Goal: Task Accomplishment & Management: Complete application form

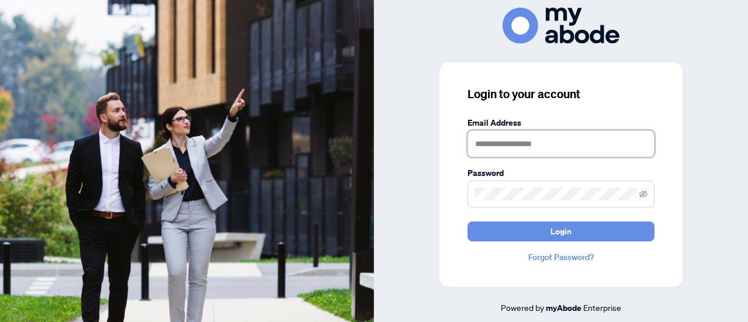
click at [555, 146] on input "text" at bounding box center [561, 143] width 187 height 27
type input "**********"
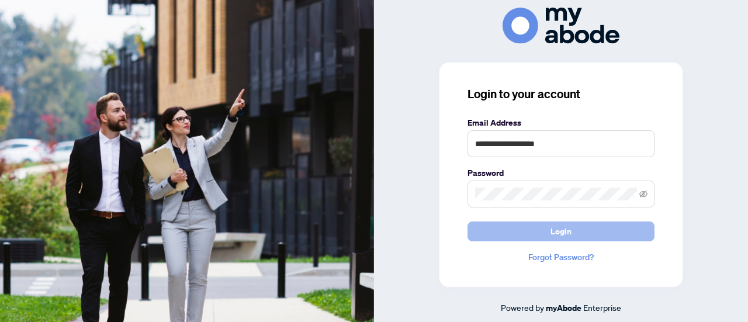
click at [558, 233] on span "Login" at bounding box center [561, 231] width 21 height 19
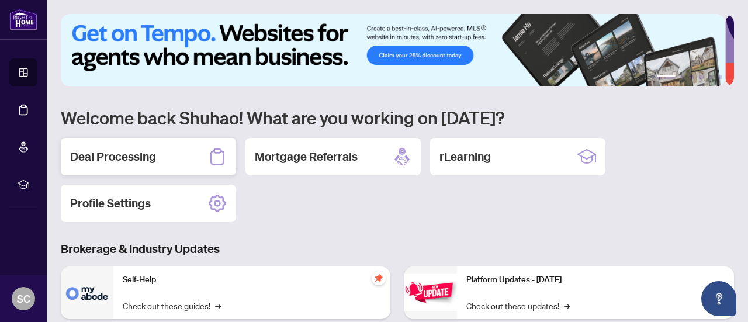
click at [159, 158] on div "Deal Processing" at bounding box center [148, 156] width 175 height 37
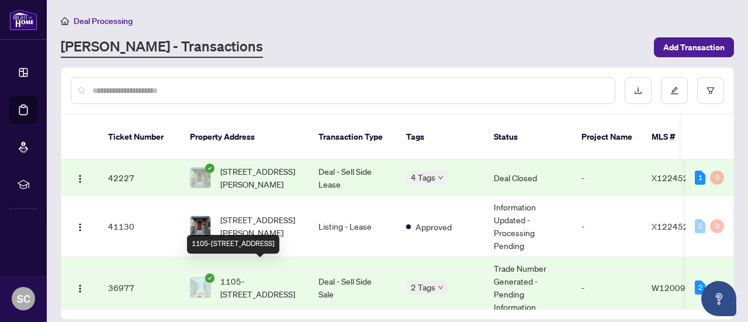
click at [258, 275] on span "1105-[STREET_ADDRESS]" at bounding box center [260, 288] width 80 height 26
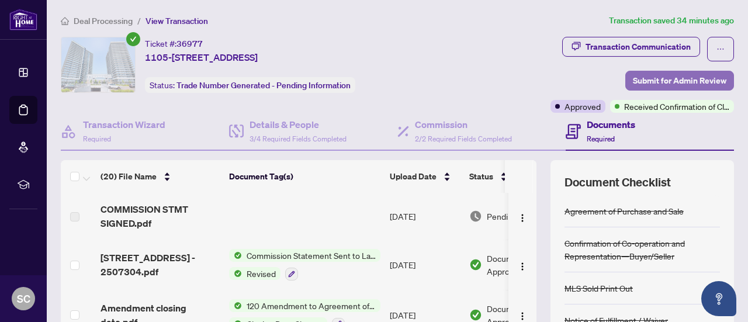
click at [660, 77] on span "Submit for Admin Review" at bounding box center [680, 80] width 94 height 19
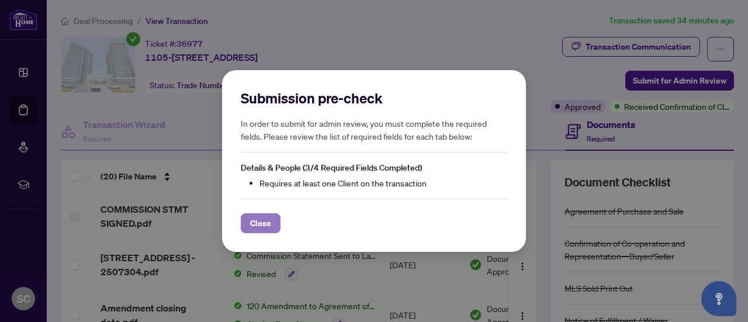
click at [263, 223] on span "Close" at bounding box center [260, 223] width 21 height 19
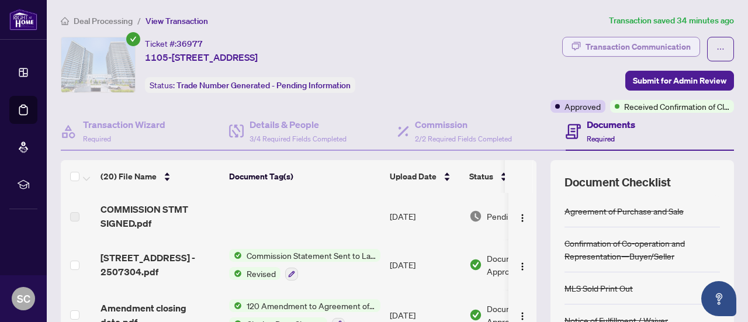
click at [653, 46] on div "Transaction Communication" at bounding box center [638, 46] width 105 height 19
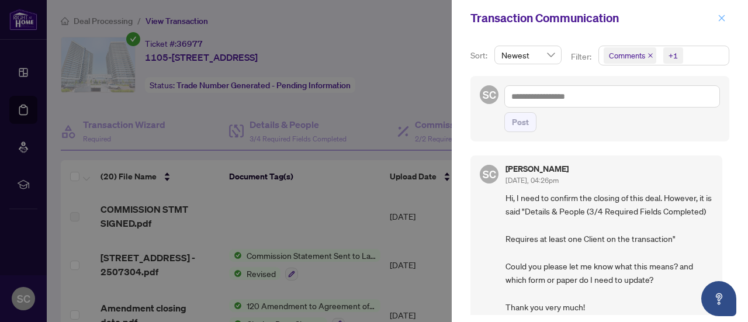
click at [720, 17] on icon "close" at bounding box center [722, 18] width 8 height 8
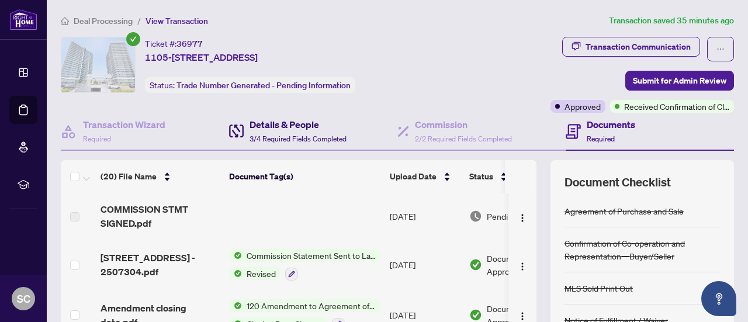
click at [278, 126] on h4 "Details & People" at bounding box center [298, 125] width 97 height 14
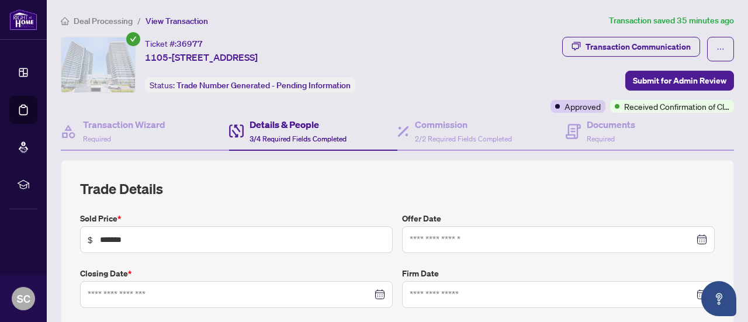
type input "**********"
click at [294, 137] on span "3/4 Required Fields Completed" at bounding box center [298, 138] width 97 height 9
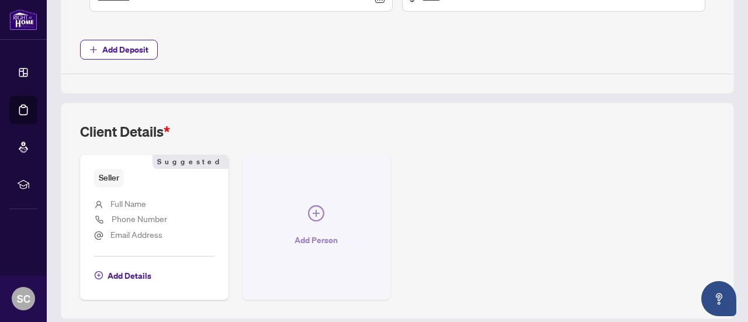
scroll to position [676, 0]
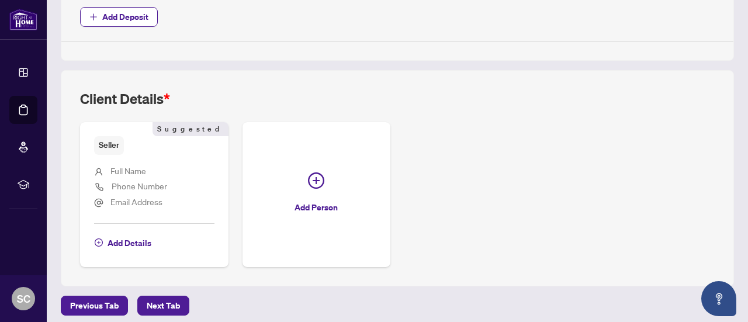
click at [132, 167] on span "Full Name" at bounding box center [129, 170] width 36 height 11
click at [120, 168] on span "Full Name" at bounding box center [129, 170] width 36 height 11
click at [130, 234] on span "Add Details" at bounding box center [130, 243] width 44 height 19
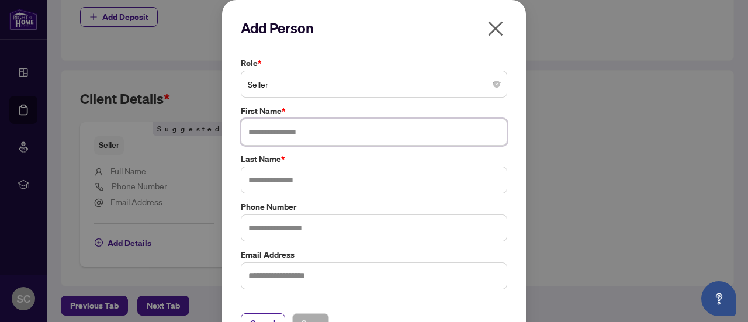
click at [326, 139] on input "text" at bounding box center [374, 132] width 267 height 27
type input "***"
click at [318, 178] on input "text" at bounding box center [374, 180] width 267 height 27
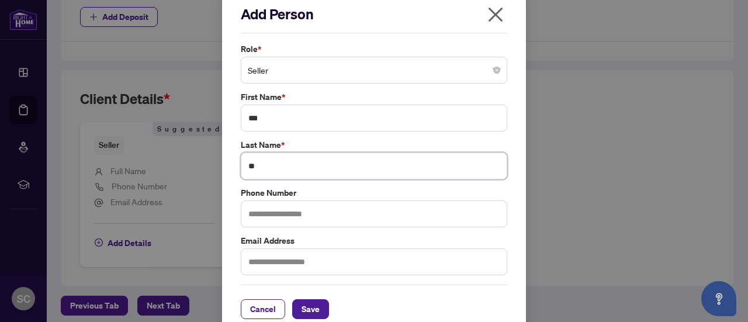
scroll to position [27, 0]
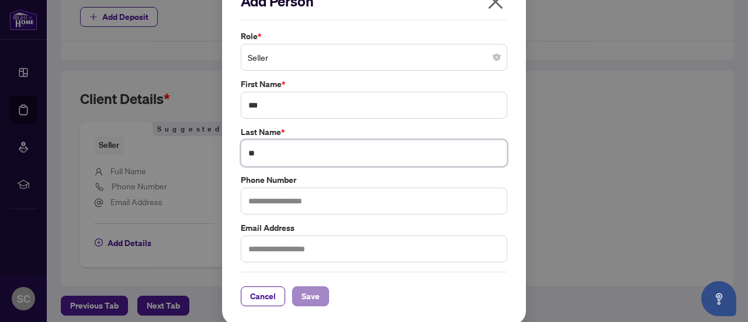
type input "**"
click at [305, 296] on span "Save" at bounding box center [311, 296] width 18 height 19
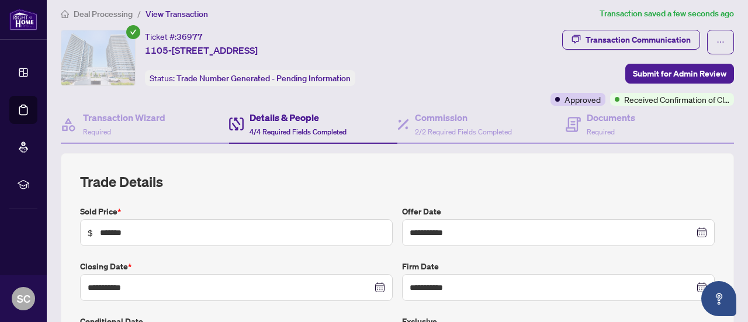
scroll to position [0, 0]
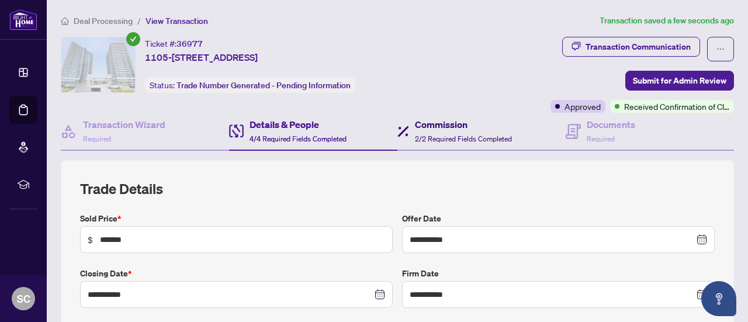
click at [462, 133] on div "Commission 2/2 Required Fields Completed" at bounding box center [463, 131] width 97 height 27
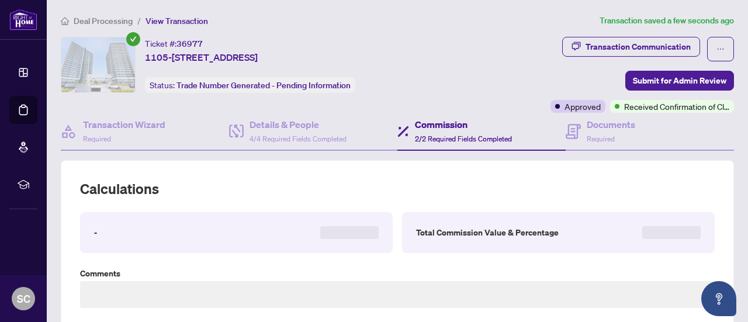
type textarea "**********"
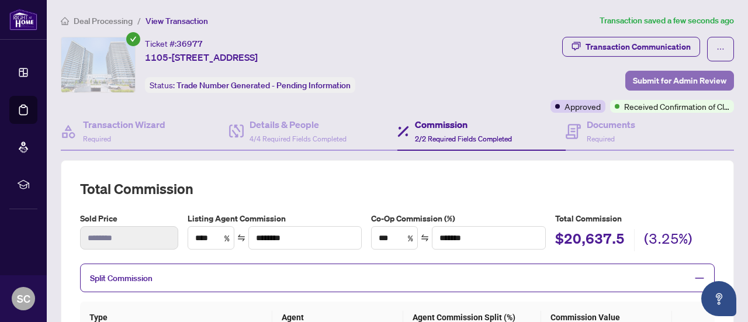
click at [653, 81] on span "Submit for Admin Review" at bounding box center [680, 80] width 94 height 19
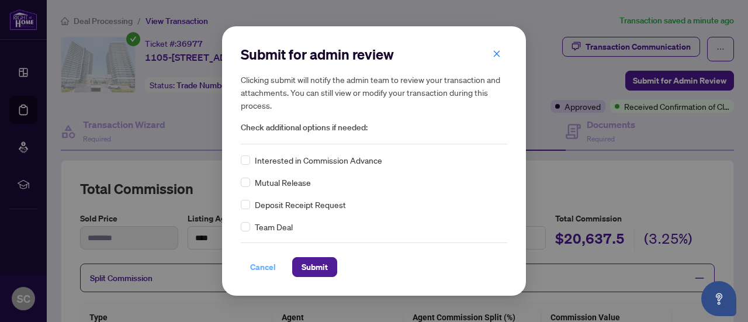
click at [257, 266] on span "Cancel" at bounding box center [263, 267] width 26 height 19
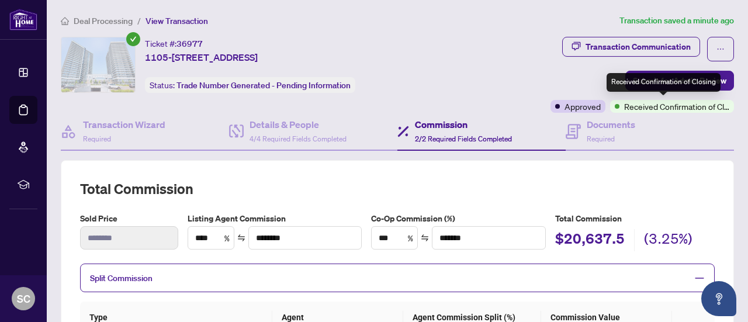
click at [658, 106] on span "Received Confirmation of Closing" at bounding box center [676, 106] width 105 height 13
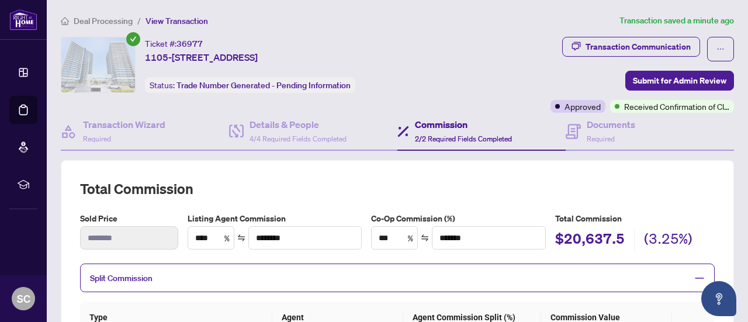
click at [518, 64] on div "Transaction Communication Submit for Admin Review Approved Received Confirmatio…" at bounding box center [594, 75] width 279 height 76
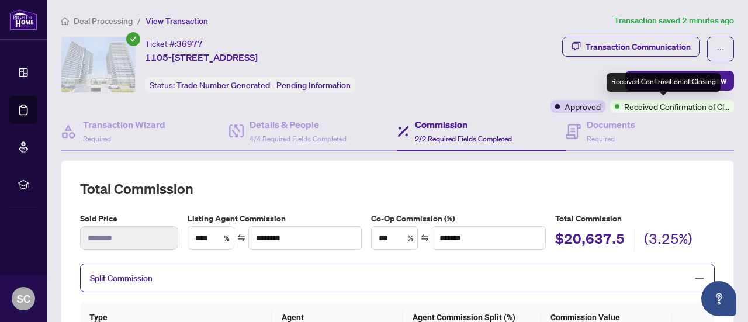
click at [637, 106] on span "Received Confirmation of Closing" at bounding box center [676, 106] width 105 height 13
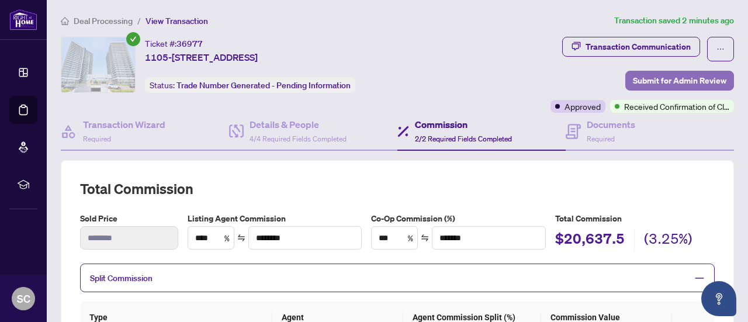
click at [639, 77] on span "Submit for Admin Review" at bounding box center [680, 80] width 94 height 19
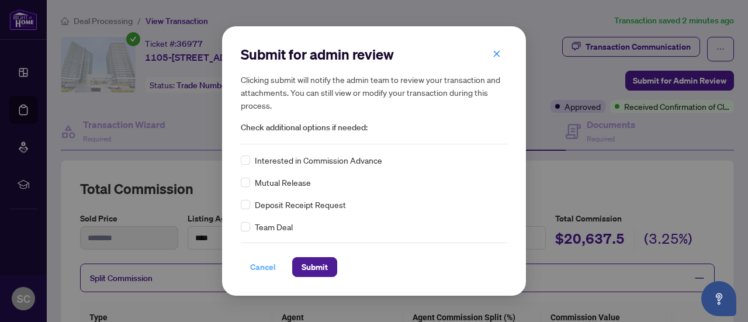
click at [267, 271] on span "Cancel" at bounding box center [263, 267] width 26 height 19
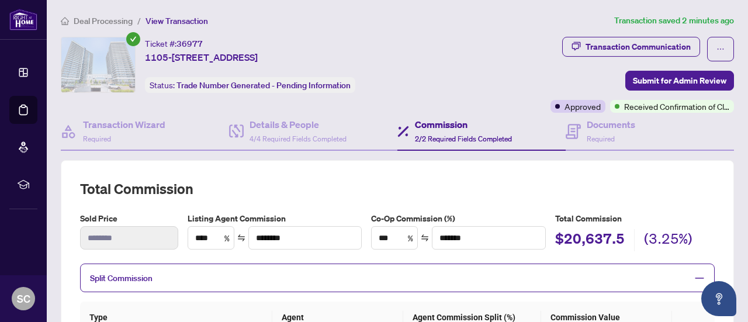
click at [515, 45] on div "Transaction Communication Submit for Admin Review Approved Received Confirmatio…" at bounding box center [594, 75] width 279 height 76
